Goal: Check status: Check status

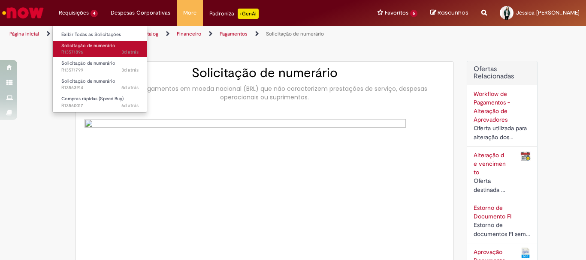
click at [104, 54] on span "3d atrás 3 dias atrás R13571896" at bounding box center [99, 52] width 77 height 7
click at [104, 53] on span "3d atrás 3 dias atrás R13571896" at bounding box center [99, 52] width 77 height 7
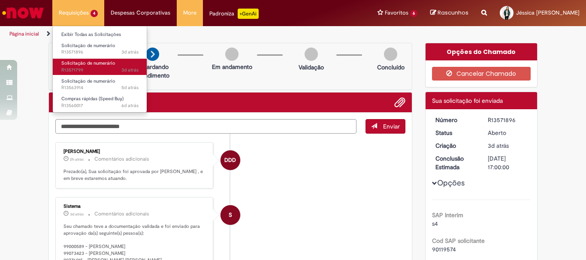
click at [88, 64] on span "Solicitação de numerário" at bounding box center [88, 63] width 54 height 6
click at [87, 64] on span "Solicitação de numerário" at bounding box center [88, 63] width 54 height 6
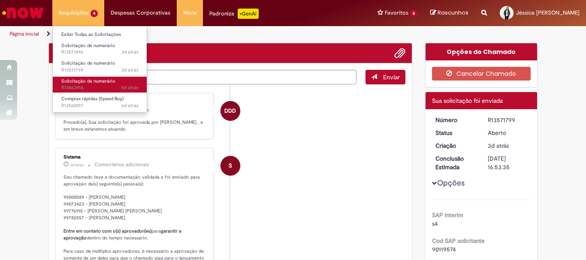
click at [108, 81] on span "Solicitação de numerário" at bounding box center [88, 81] width 54 height 6
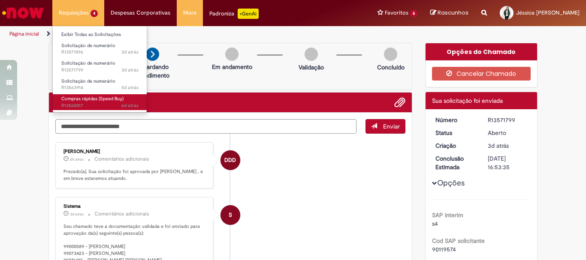
click at [107, 103] on span "6d atrás 6 dias atrás R13560017" at bounding box center [99, 105] width 77 height 7
